Goal: Transaction & Acquisition: Obtain resource

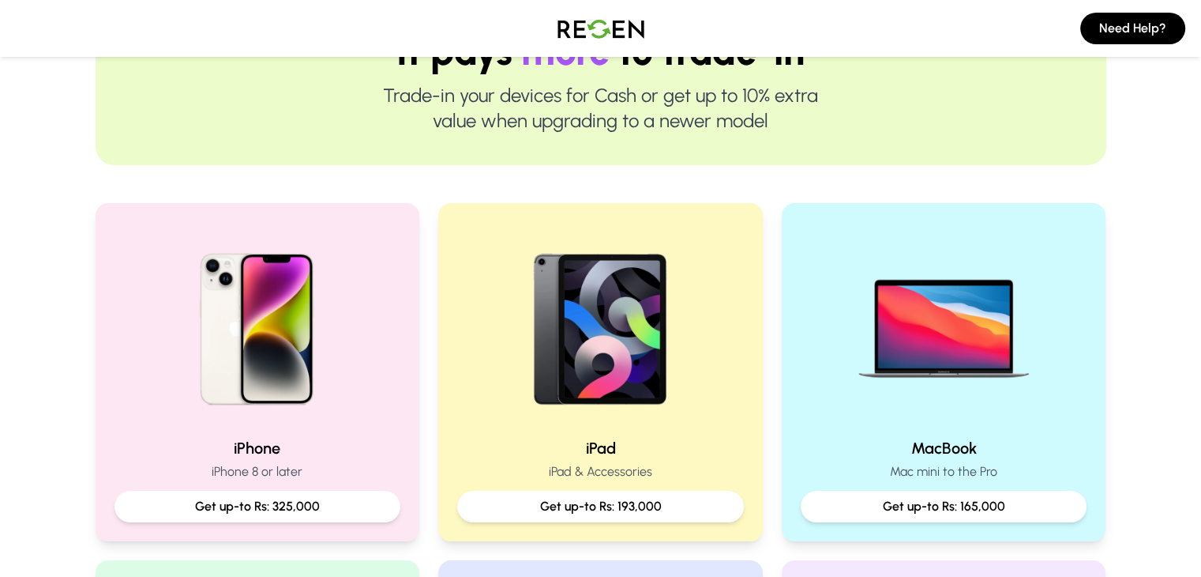
scroll to position [347, 0]
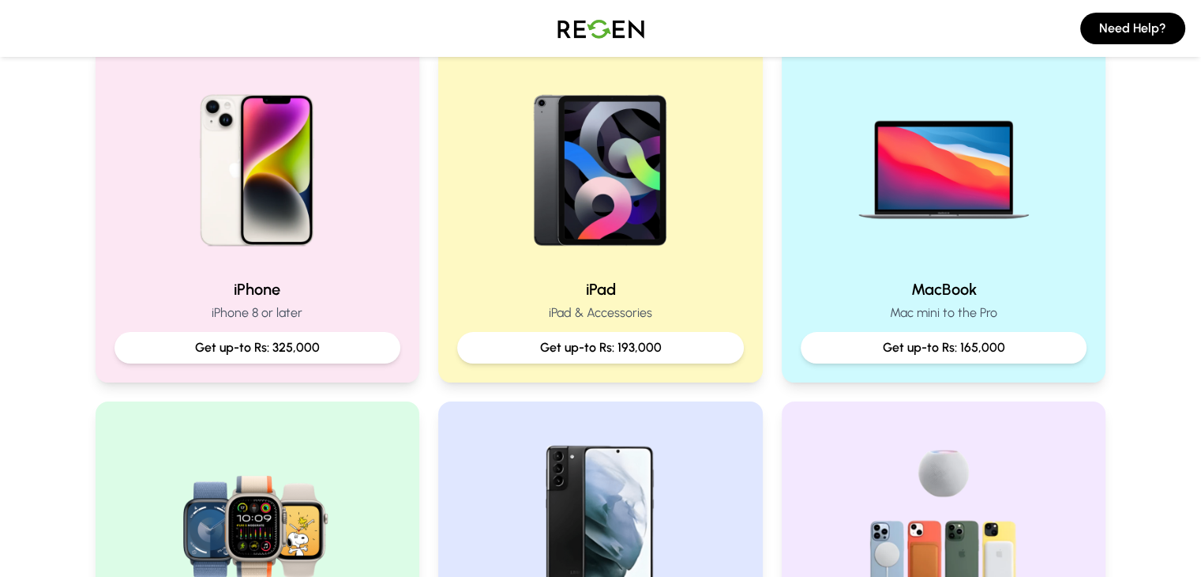
click at [240, 143] on div "iPhone iPhone 8 or later Get up-to Rs: 325,000" at bounding box center [258, 213] width 325 height 338
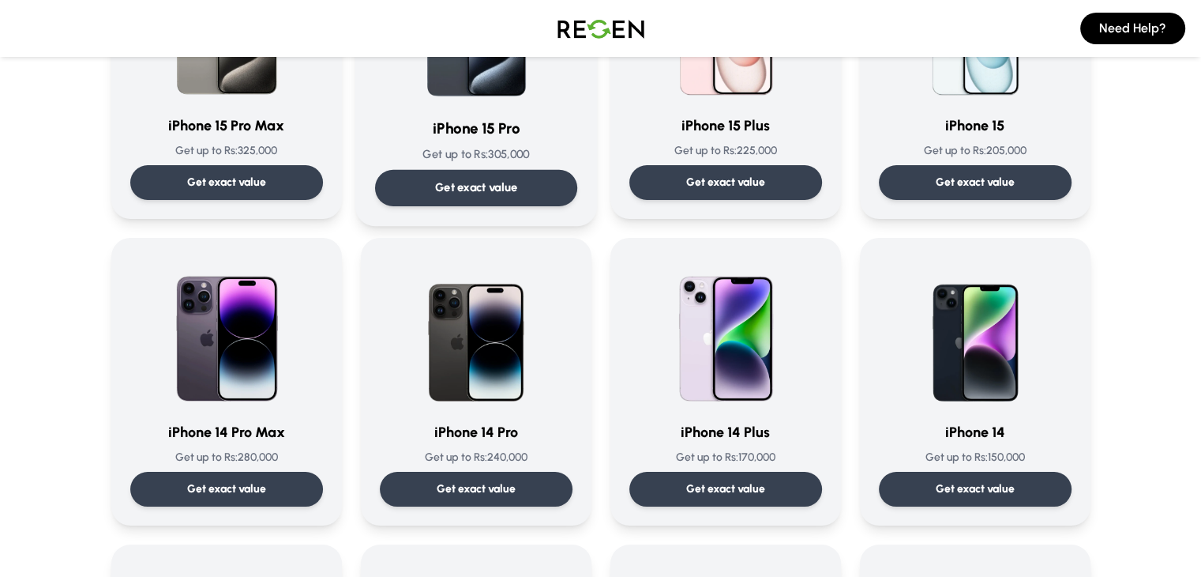
scroll to position [284, 0]
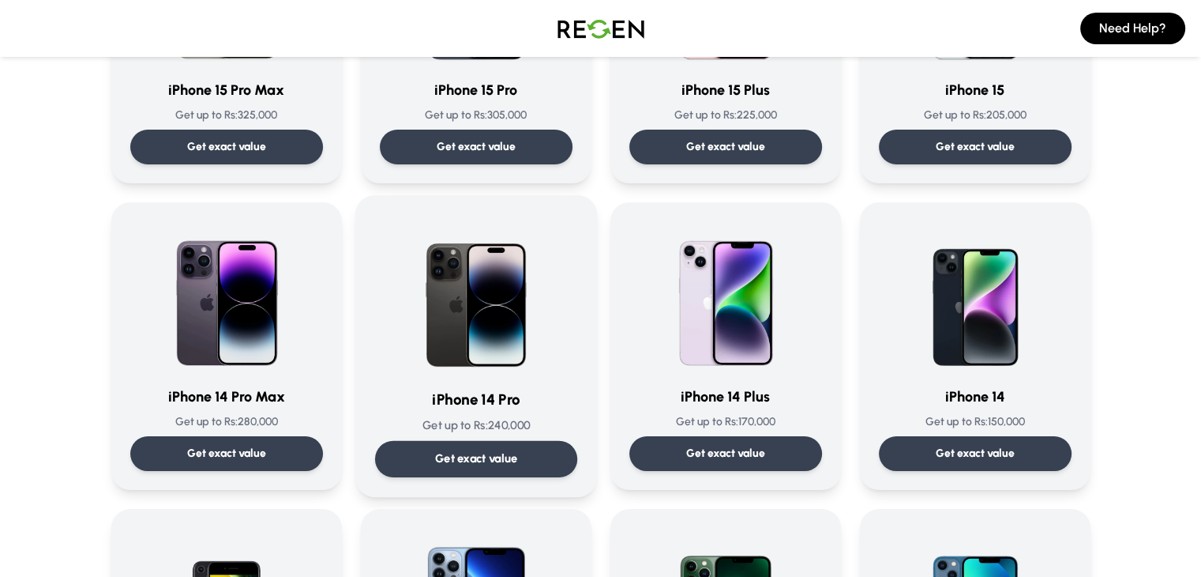
click at [480, 336] on img at bounding box center [476, 295] width 160 height 160
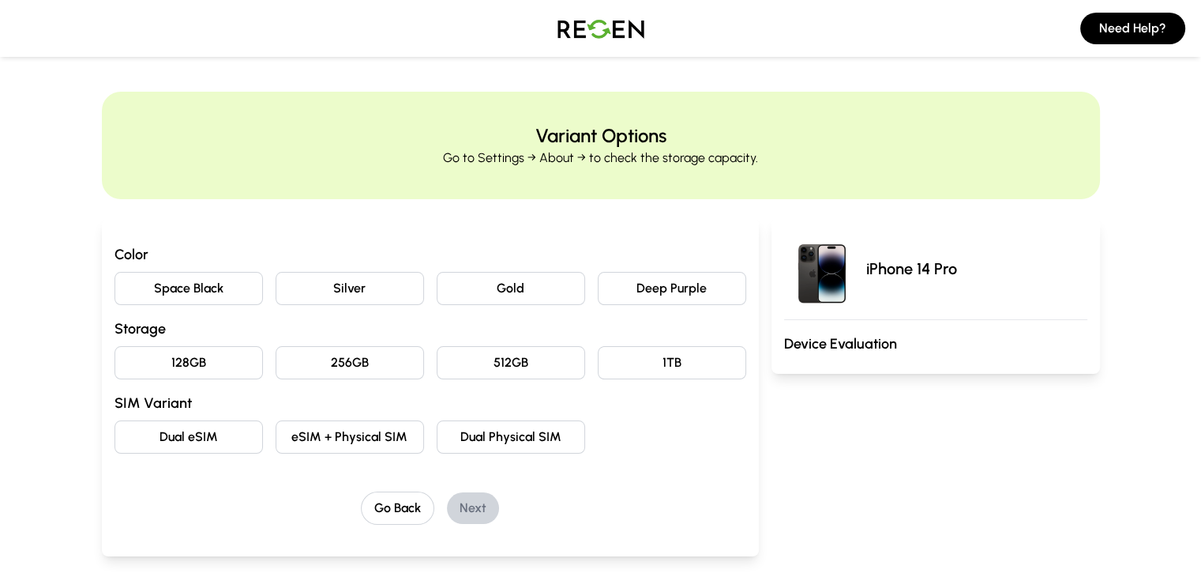
click at [688, 292] on button "Deep Purple" at bounding box center [672, 288] width 148 height 33
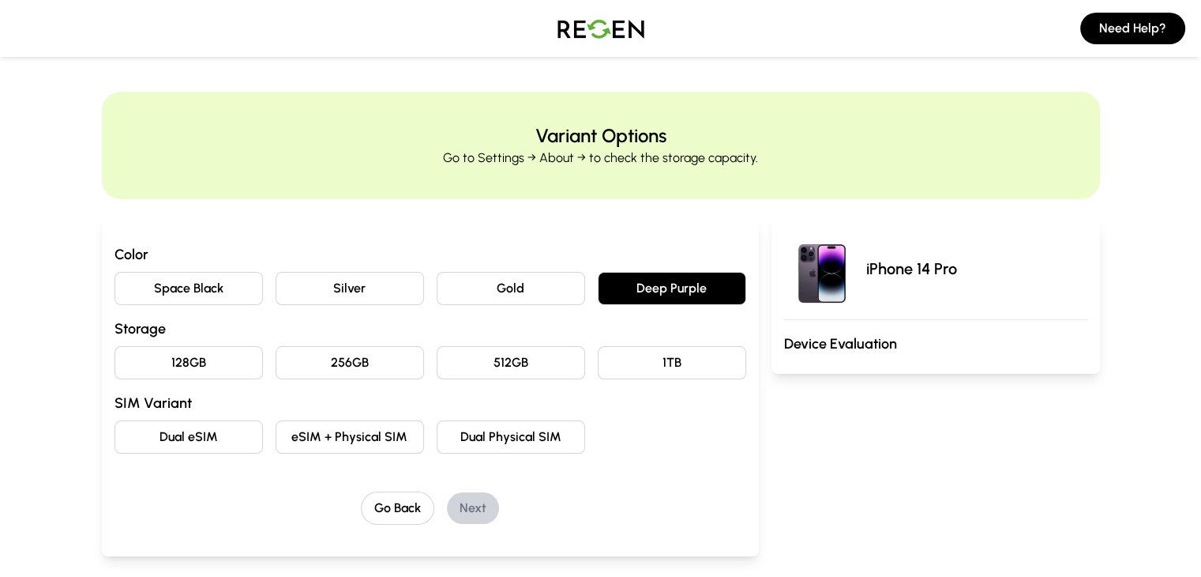
click at [323, 367] on button "256GB" at bounding box center [350, 362] width 148 height 33
click at [303, 449] on button "eSIM + Physical SIM" at bounding box center [350, 436] width 148 height 33
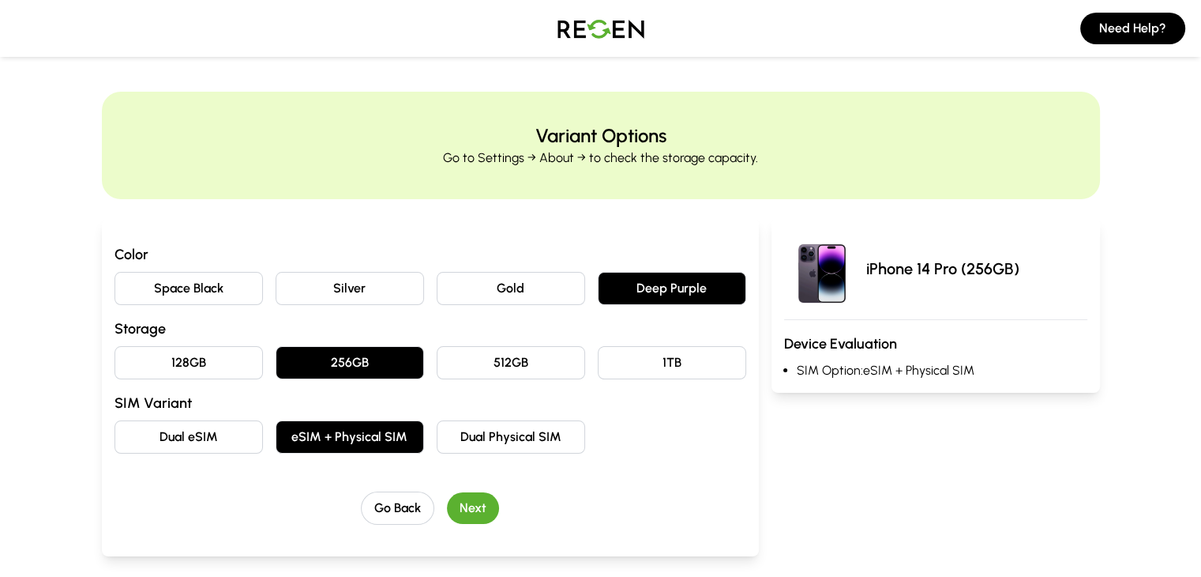
click at [447, 520] on button "Next" at bounding box center [473, 508] width 52 height 32
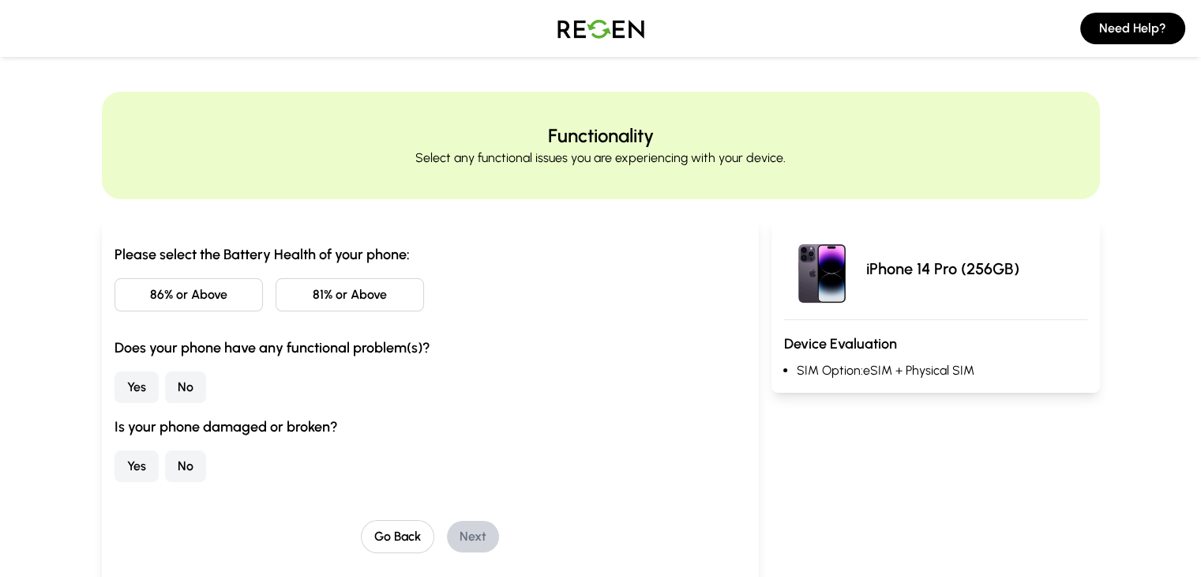
click at [277, 303] on button "81% or Above" at bounding box center [350, 294] width 148 height 33
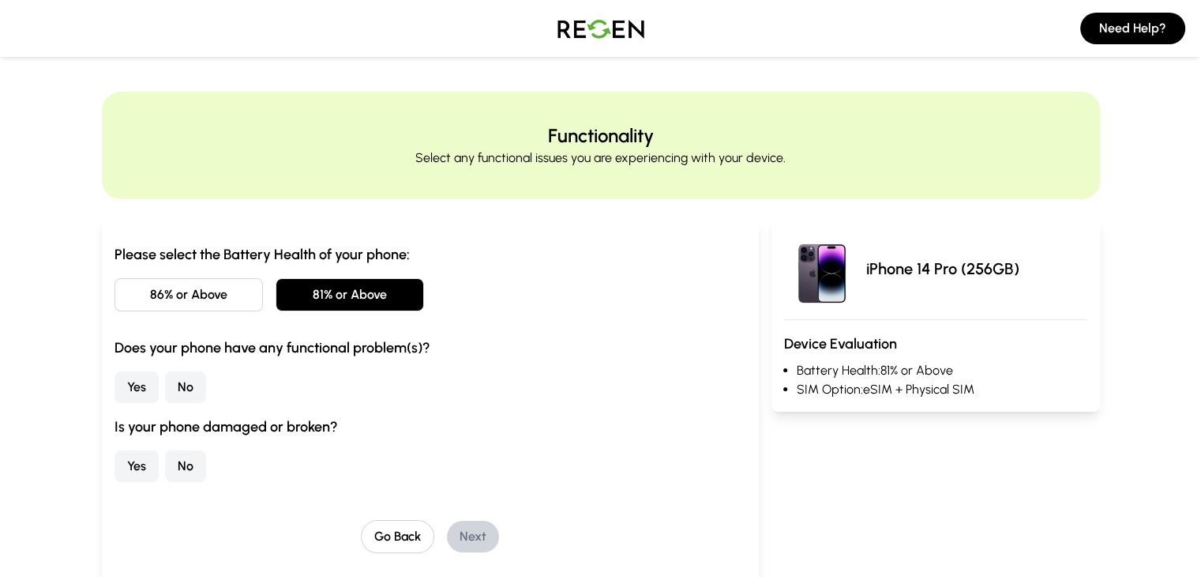
click at [165, 389] on button "No" at bounding box center [185, 387] width 41 height 32
click at [165, 469] on button "No" at bounding box center [185, 466] width 41 height 32
click at [447, 545] on button "Next" at bounding box center [473, 536] width 52 height 32
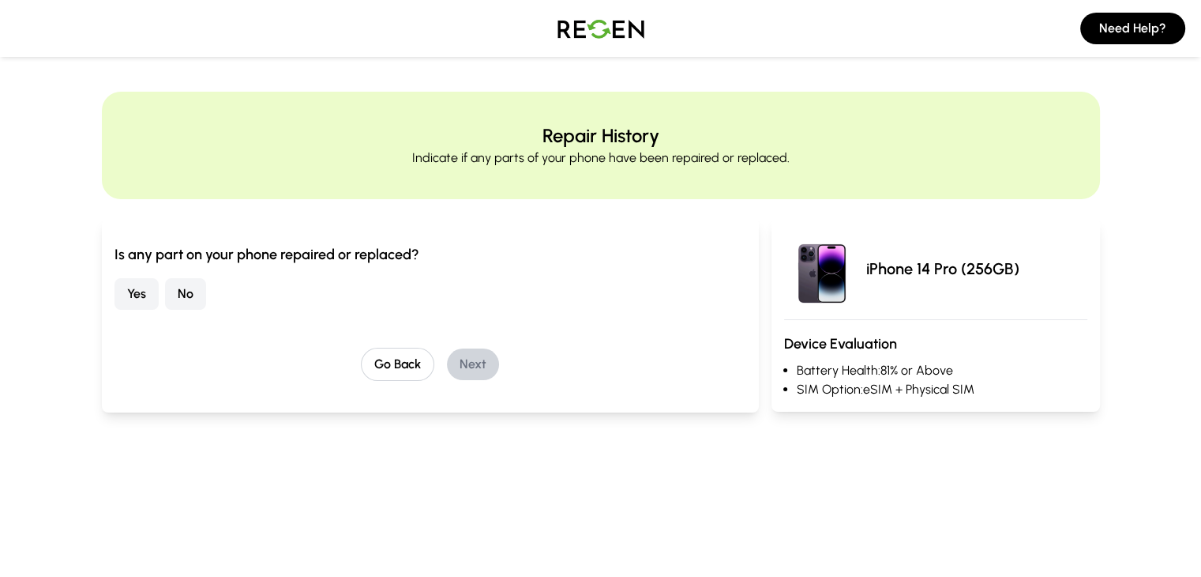
click at [165, 292] on button "No" at bounding box center [185, 294] width 41 height 32
click at [447, 366] on button "Next" at bounding box center [473, 364] width 52 height 32
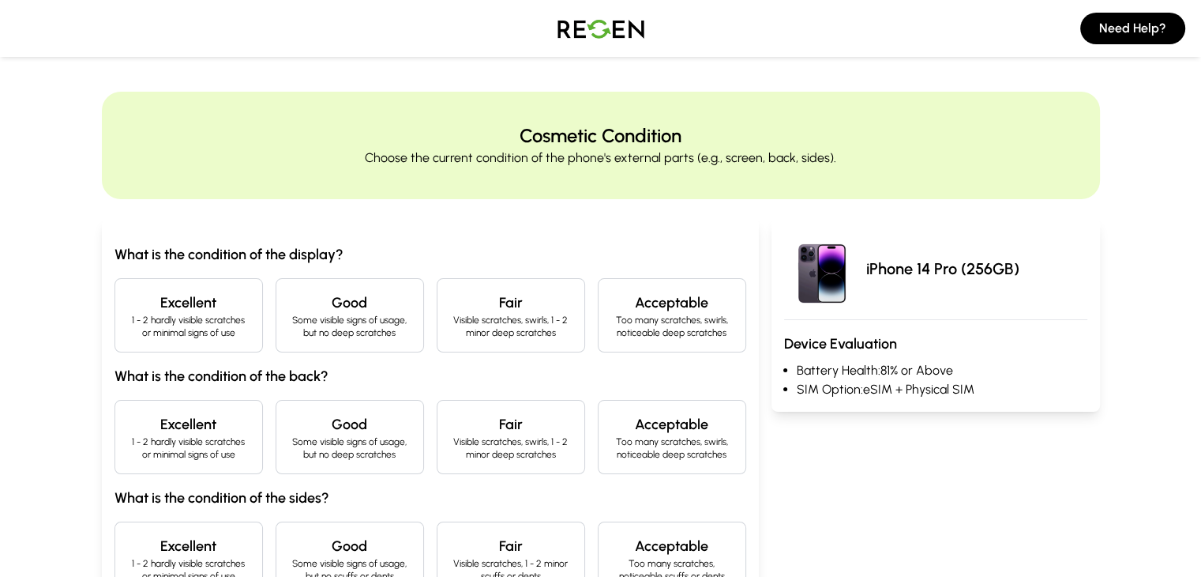
click at [128, 320] on p "1 - 2 hardly visible scratches or minimal signs of use" at bounding box center [189, 326] width 122 height 25
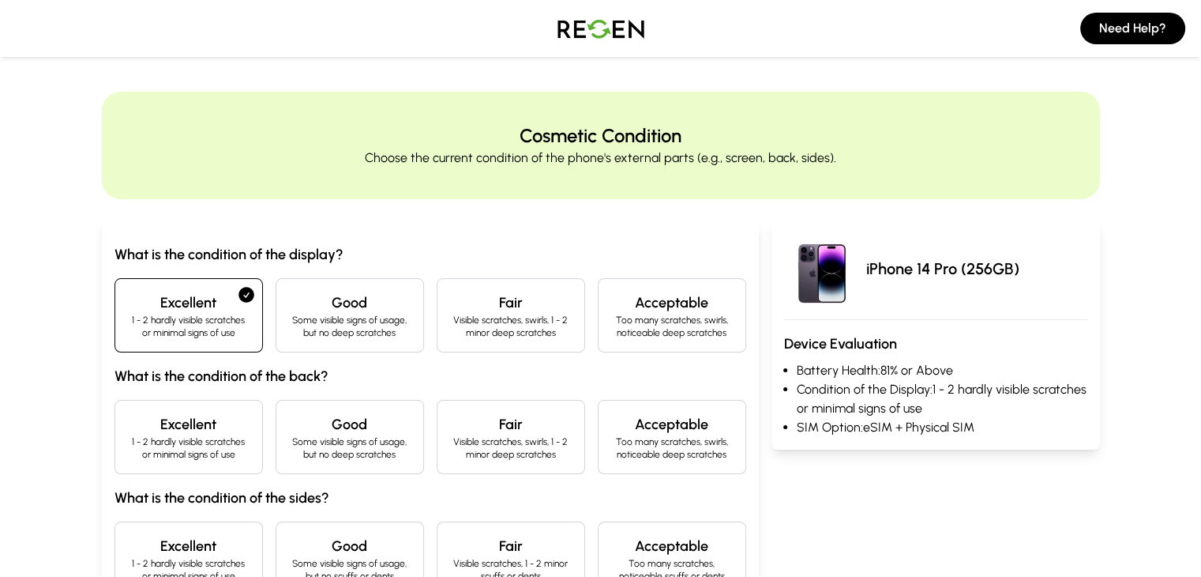
click at [115, 405] on div "Excellent 1 - 2 hardly visible scratches or minimal signs of use" at bounding box center [189, 437] width 148 height 74
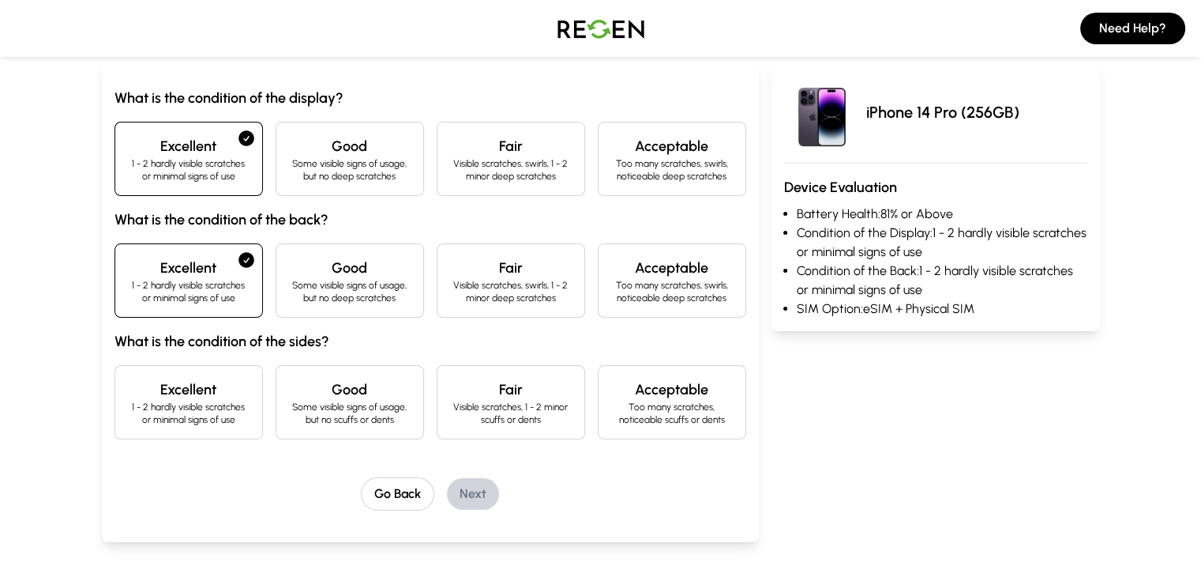
scroll to position [158, 0]
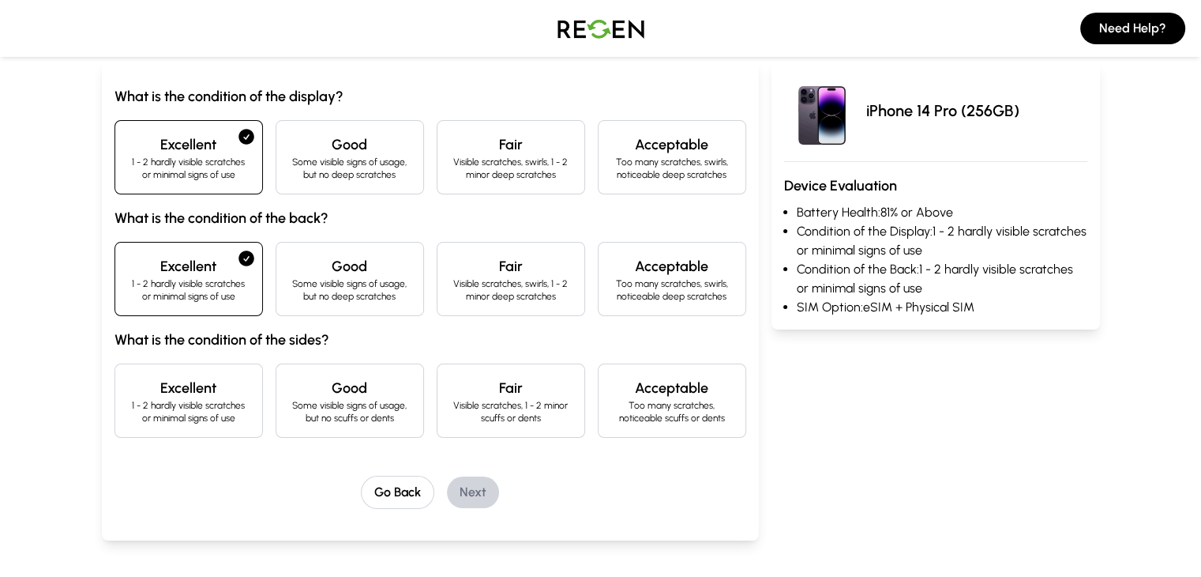
click at [128, 383] on h4 "Excellent" at bounding box center [189, 388] width 122 height 22
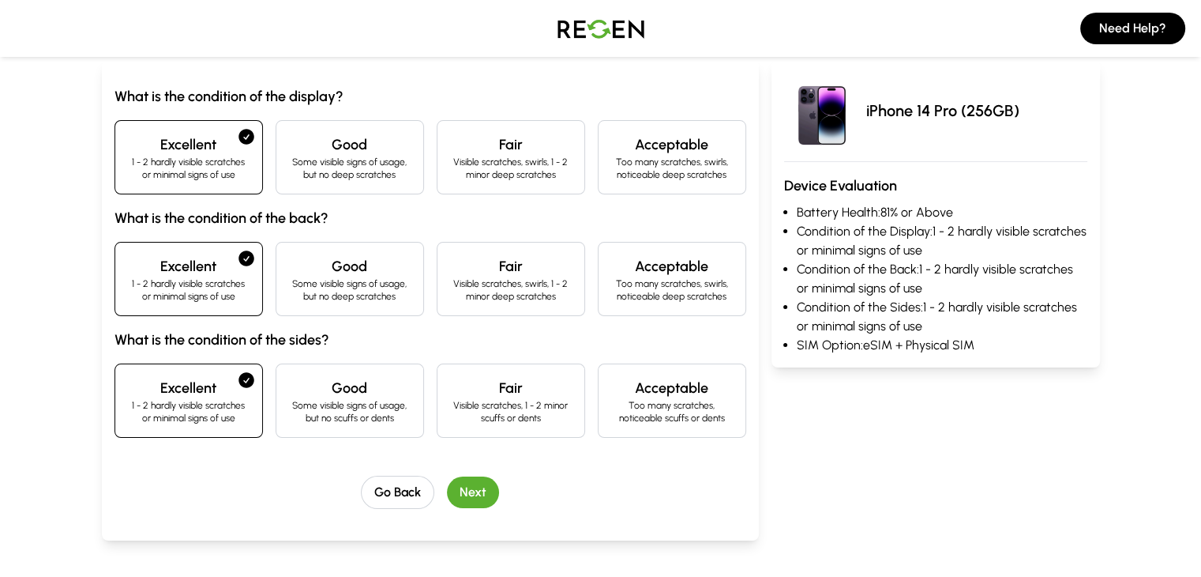
click at [447, 487] on button "Next" at bounding box center [473, 492] width 52 height 32
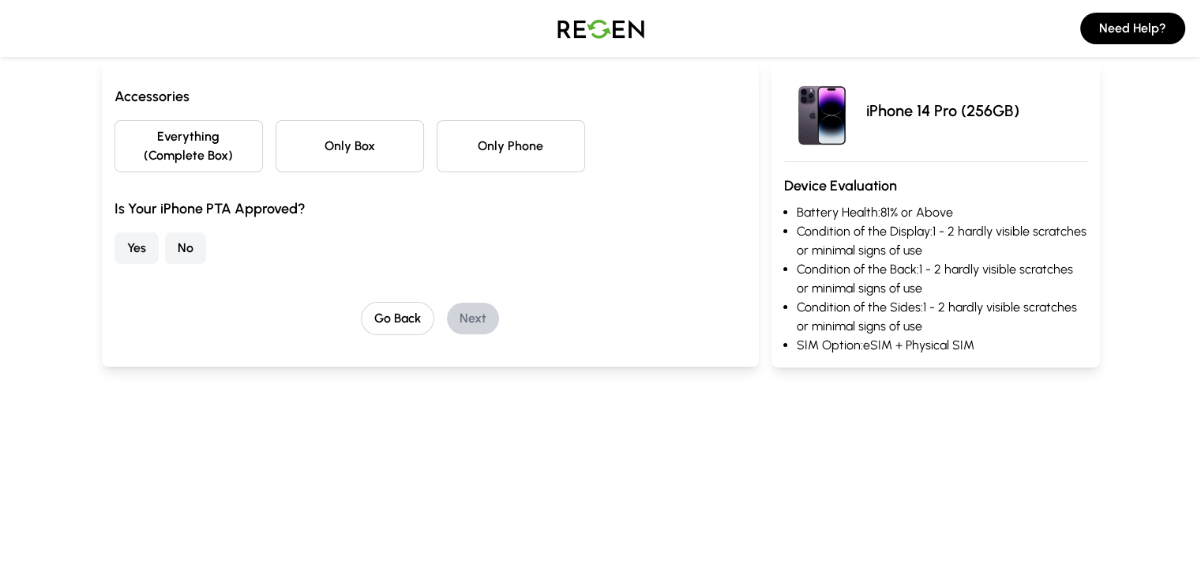
click at [115, 140] on button "Everything (Complete Box)" at bounding box center [189, 146] width 148 height 52
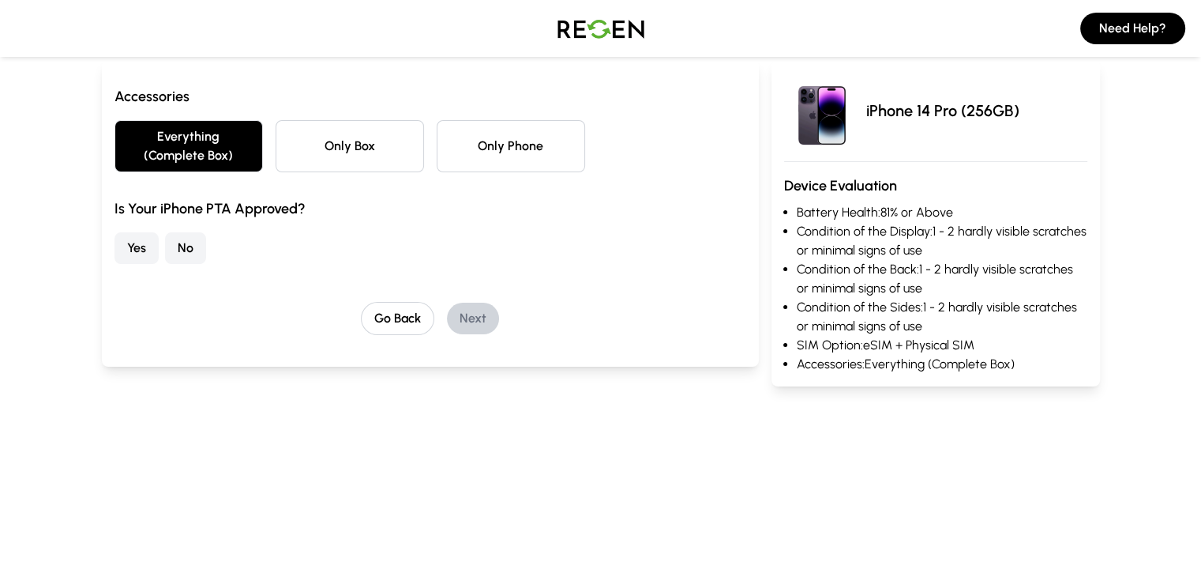
click at [115, 238] on button "Yes" at bounding box center [137, 248] width 44 height 32
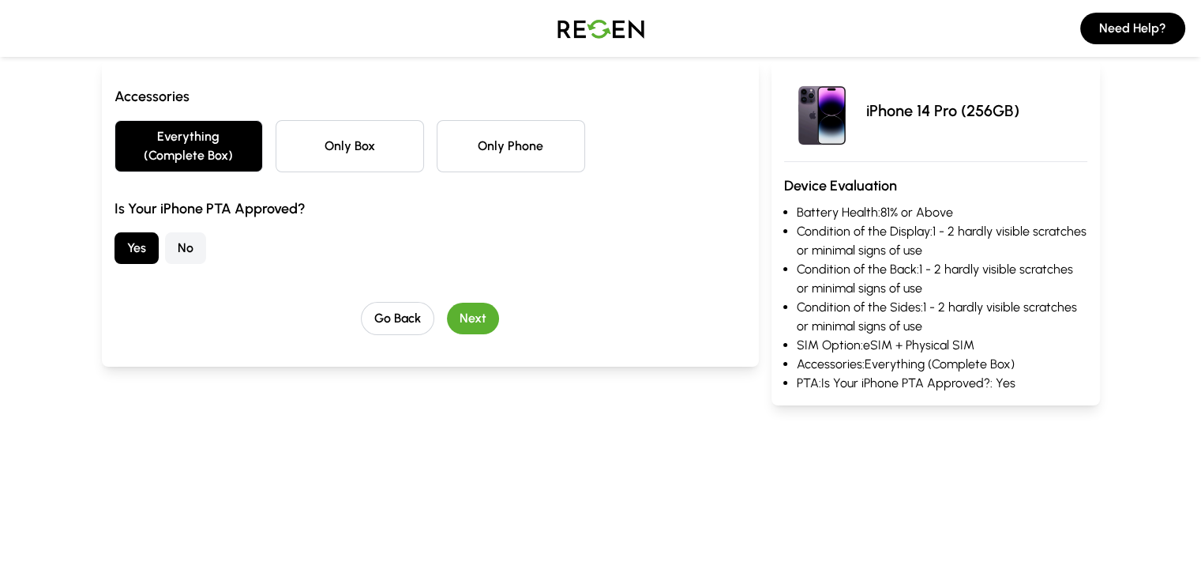
click at [449, 304] on button "Next" at bounding box center [473, 318] width 52 height 32
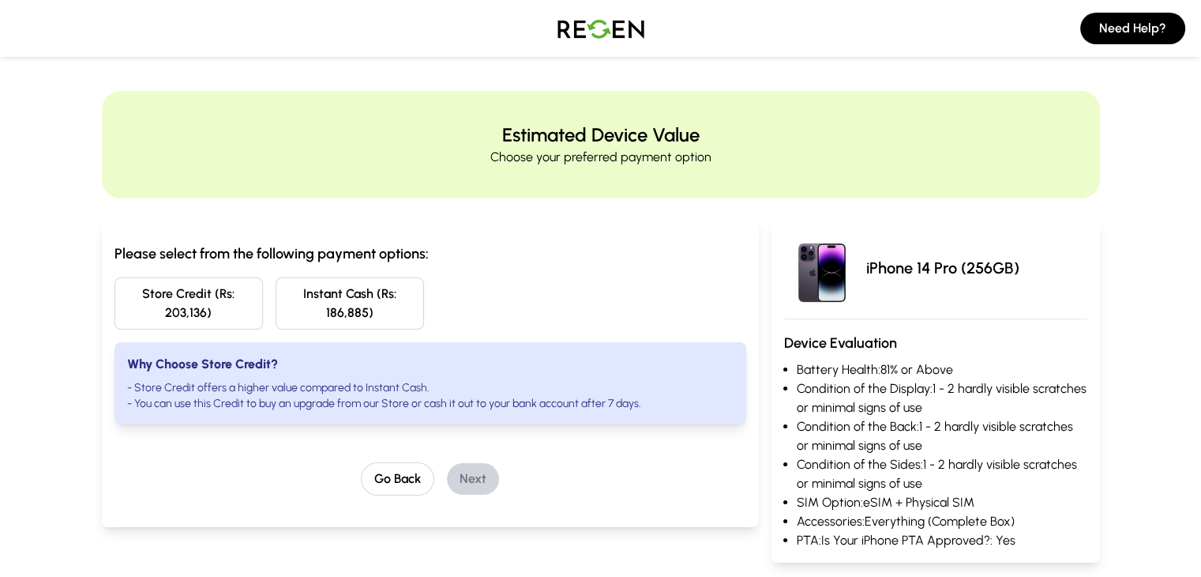
scroll to position [0, 0]
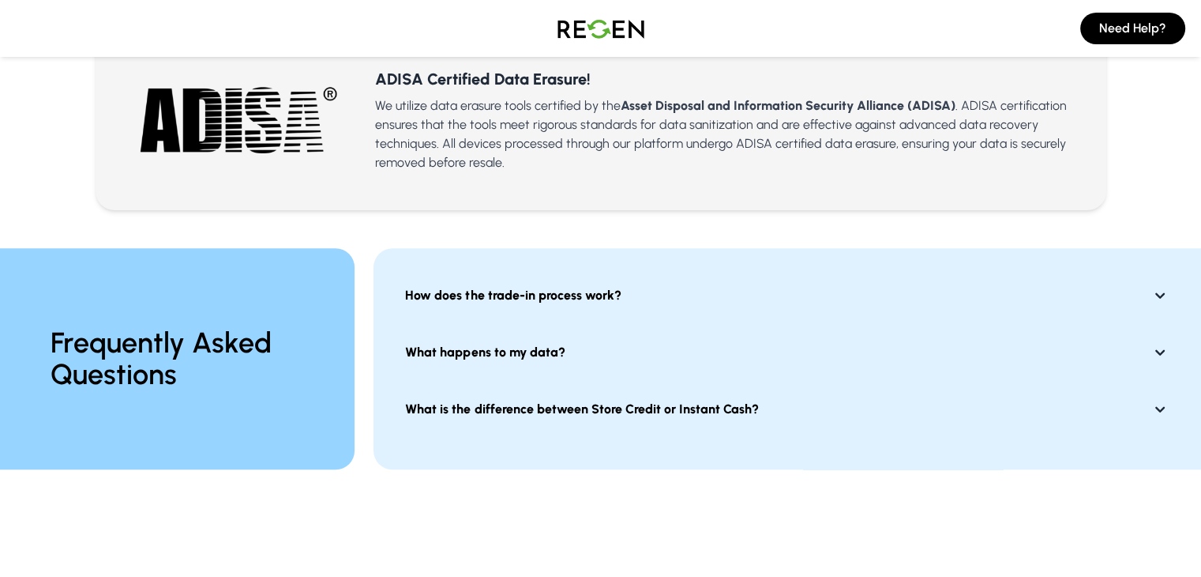
scroll to position [1097, 0]
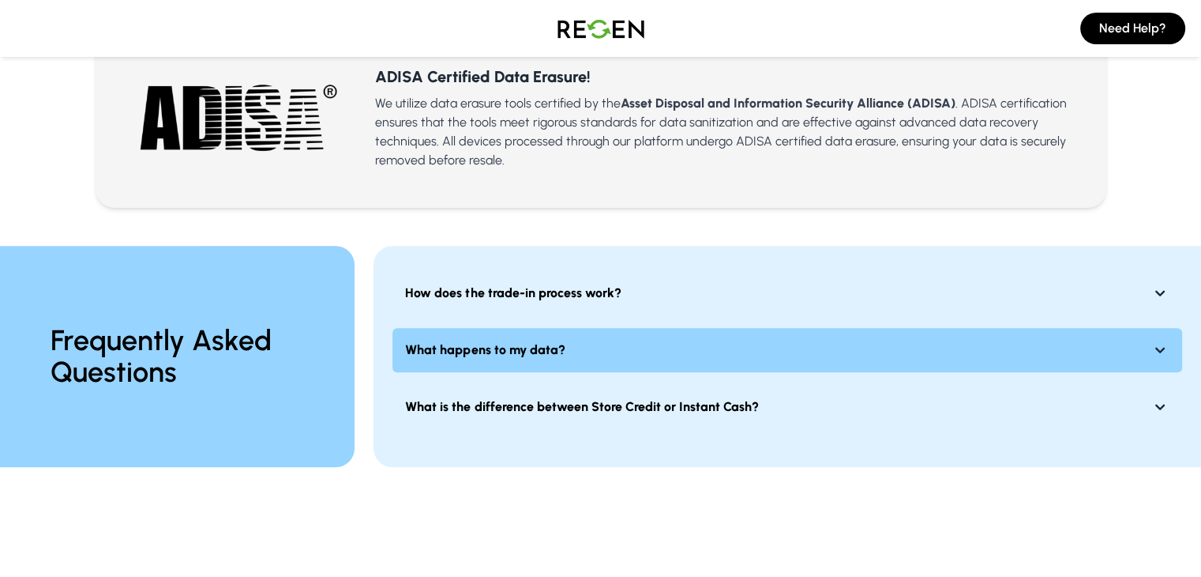
click at [1153, 340] on icon at bounding box center [1160, 349] width 19 height 19
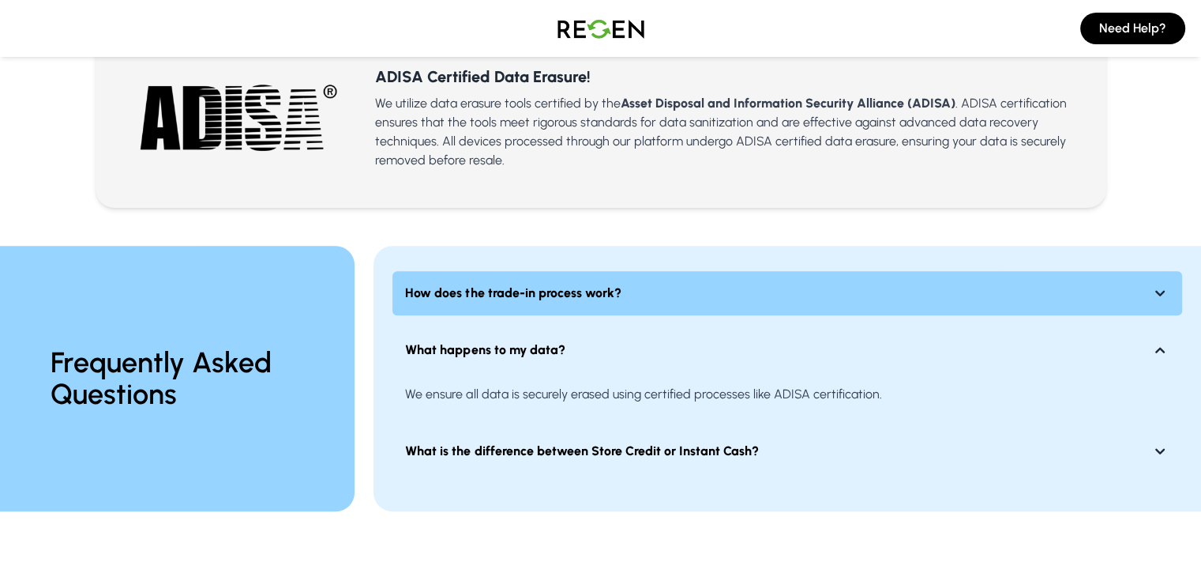
click at [1156, 284] on icon at bounding box center [1160, 293] width 19 height 19
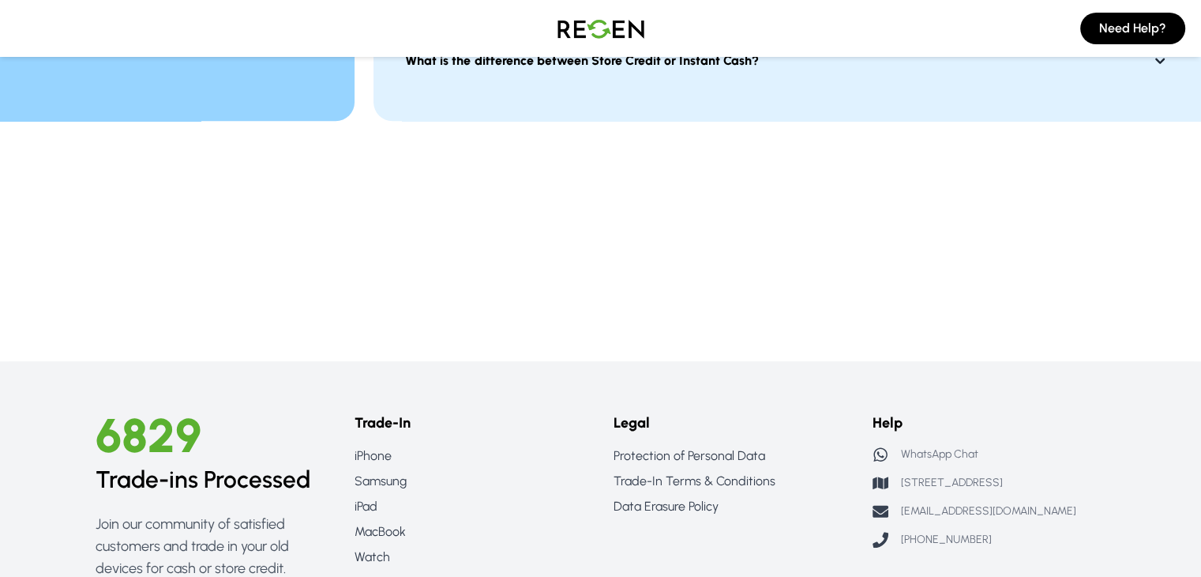
scroll to position [1478, 0]
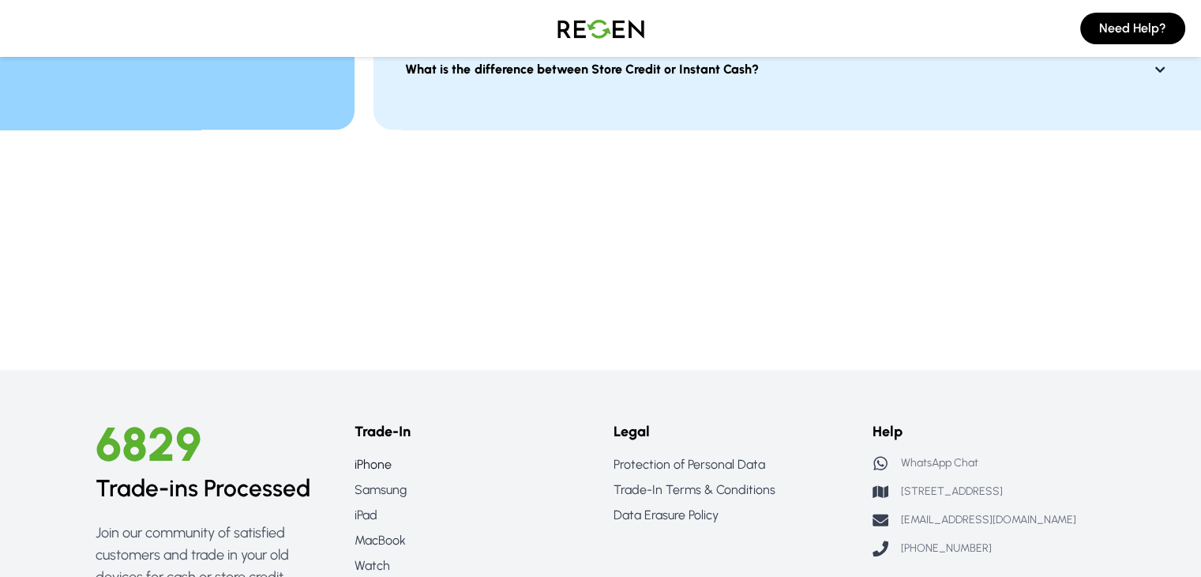
click at [355, 455] on link "iPhone" at bounding box center [472, 464] width 234 height 19
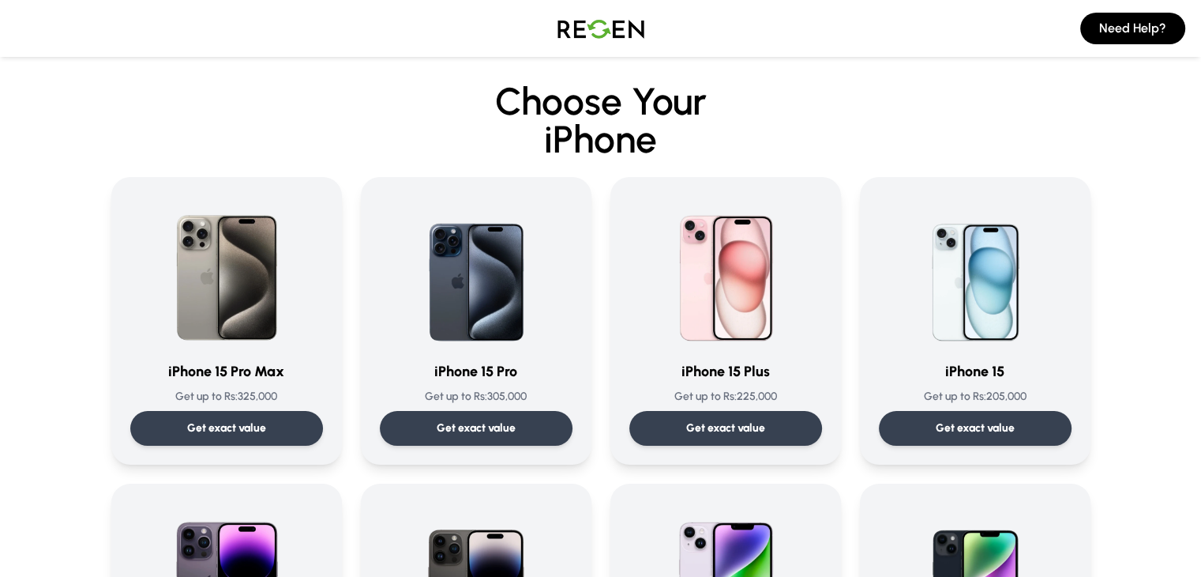
scroll to position [3, 0]
drag, startPoint x: 6, startPoint y: 446, endPoint x: 2, endPoint y: 430, distance: 16.3
